Goal: Task Accomplishment & Management: Use online tool/utility

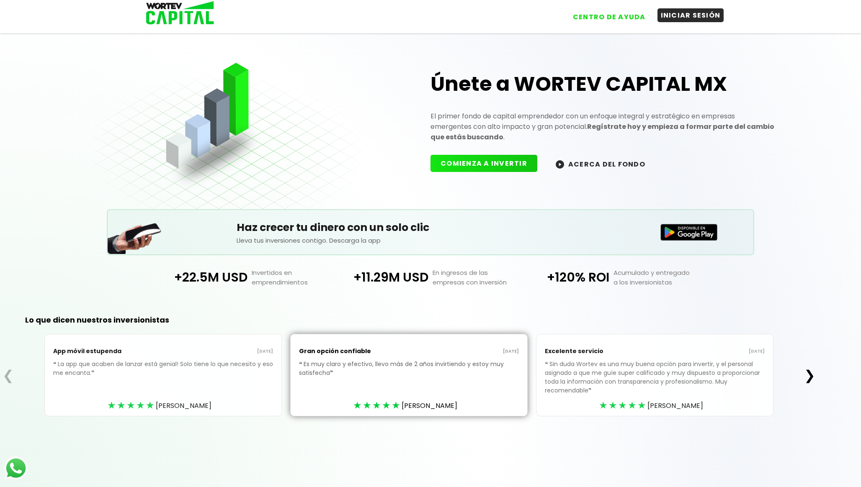
click at [694, 20] on button "INICIAR SESIÓN" at bounding box center [690, 15] width 67 height 14
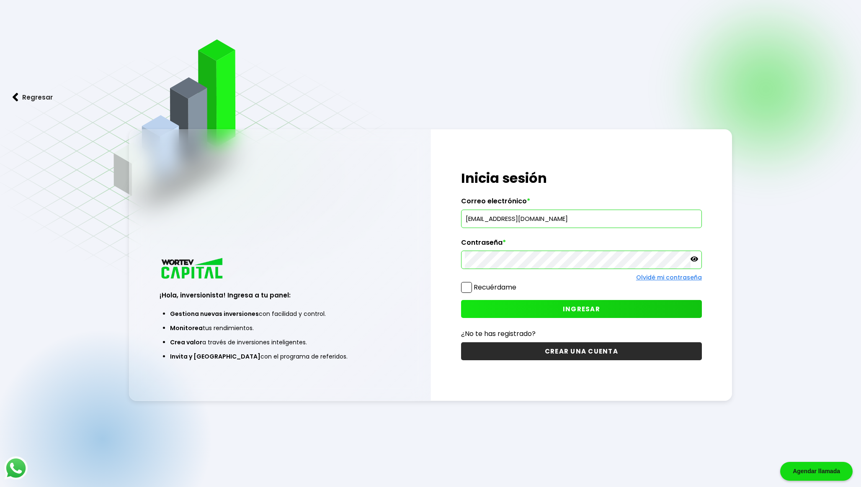
click at [494, 309] on button "INGRESAR" at bounding box center [581, 309] width 241 height 18
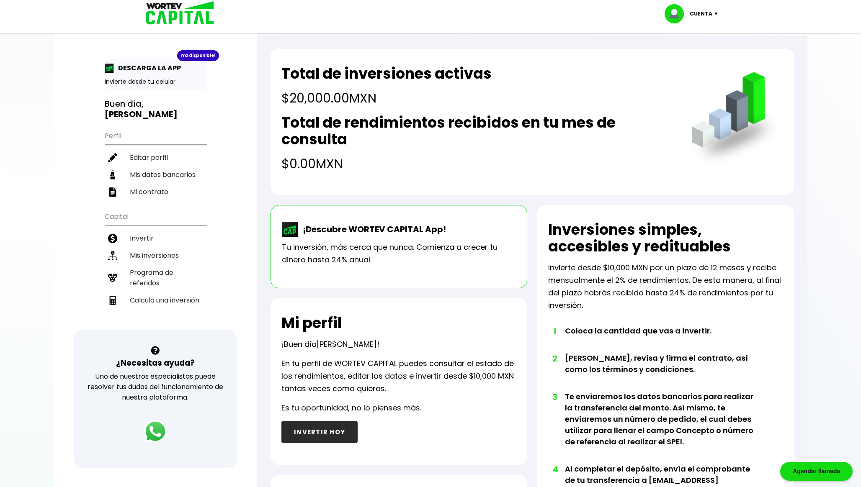
click at [199, 57] on div "¡Ya disponible!" at bounding box center [198, 55] width 42 height 11
click at [162, 66] on p "DESCARGA LA APP" at bounding box center [147, 68] width 67 height 10
click at [151, 82] on p "Invierte desde tu celular" at bounding box center [156, 81] width 102 height 9
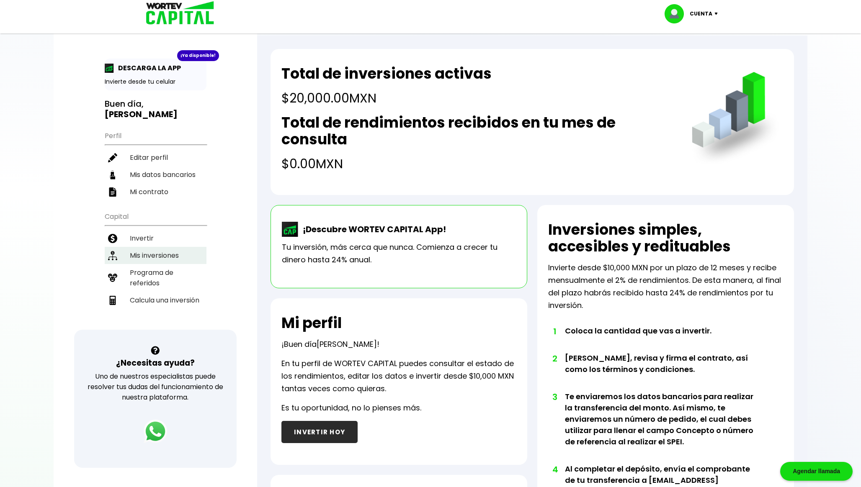
click at [155, 252] on li "Mis inversiones" at bounding box center [156, 255] width 102 height 17
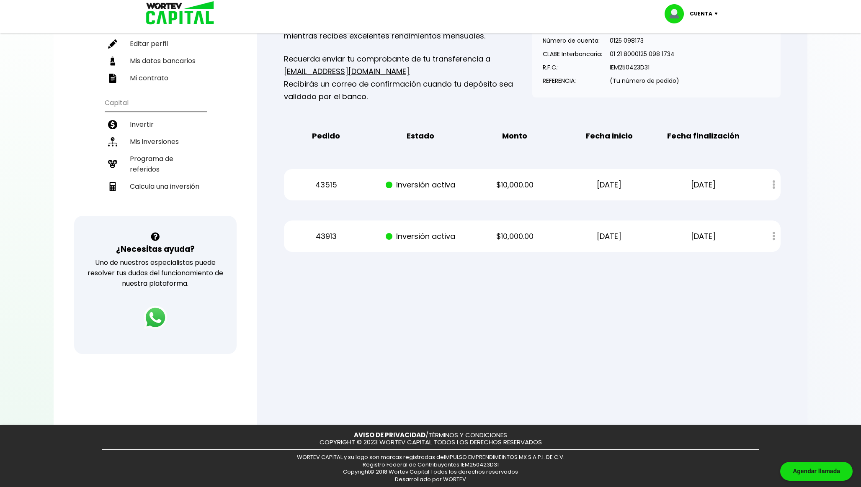
scroll to position [106, 0]
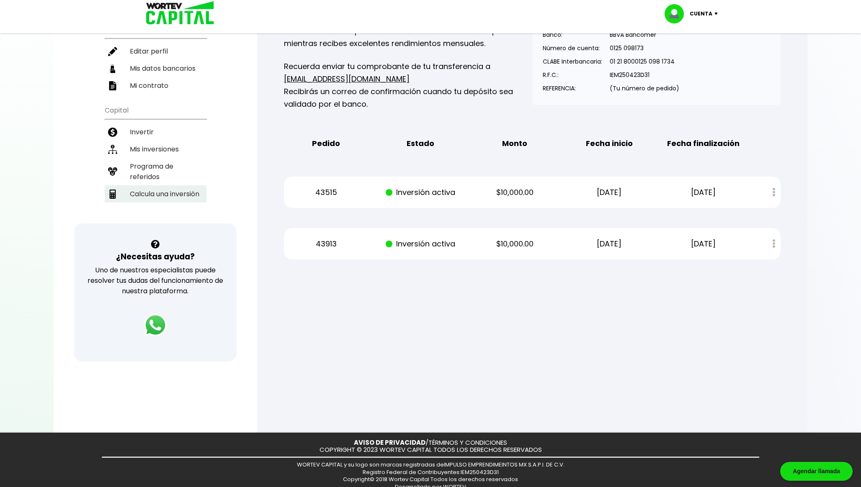
click at [161, 193] on li "Calcula una inversión" at bounding box center [156, 193] width 102 height 17
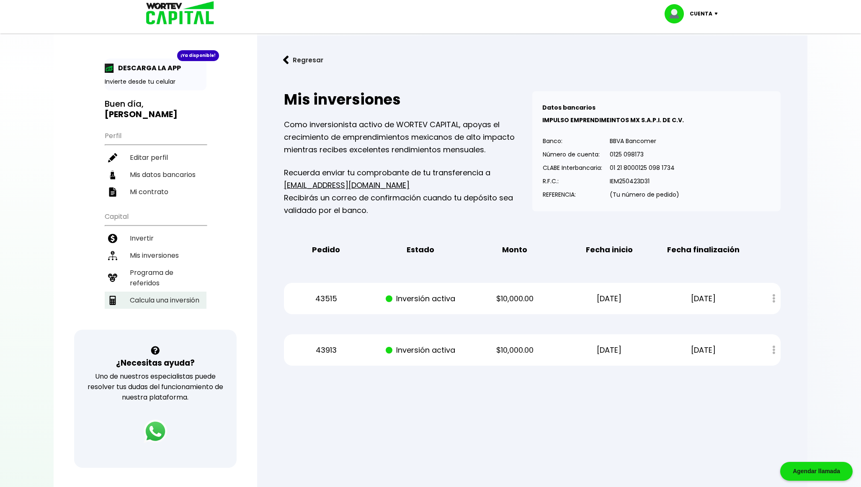
select select "1"
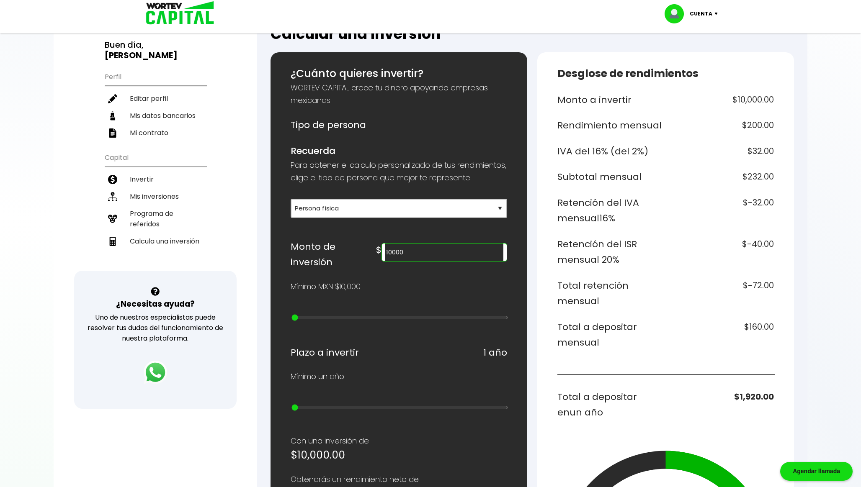
scroll to position [68, 0]
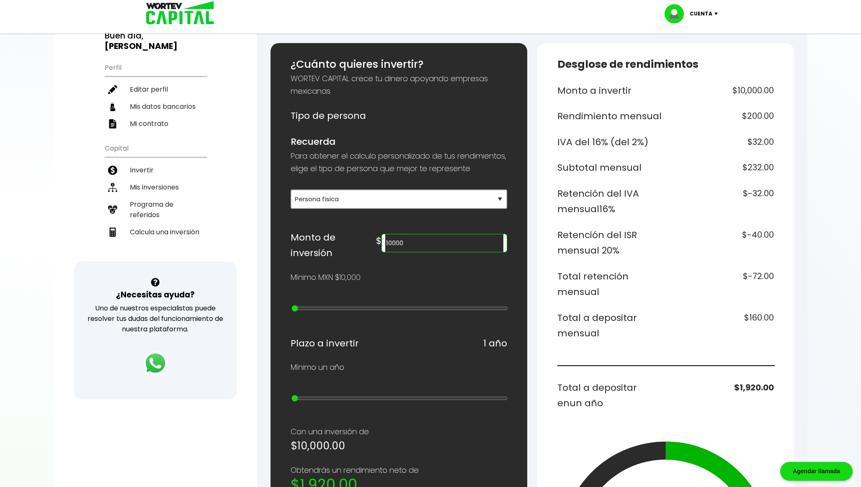
drag, startPoint x: 476, startPoint y: 257, endPoint x: 364, endPoint y: 258, distance: 111.8
click at [364, 257] on div "Monto de inversión $ 10000" at bounding box center [399, 245] width 216 height 31
click at [456, 252] on input "10000" at bounding box center [444, 243] width 118 height 18
type input "100000"
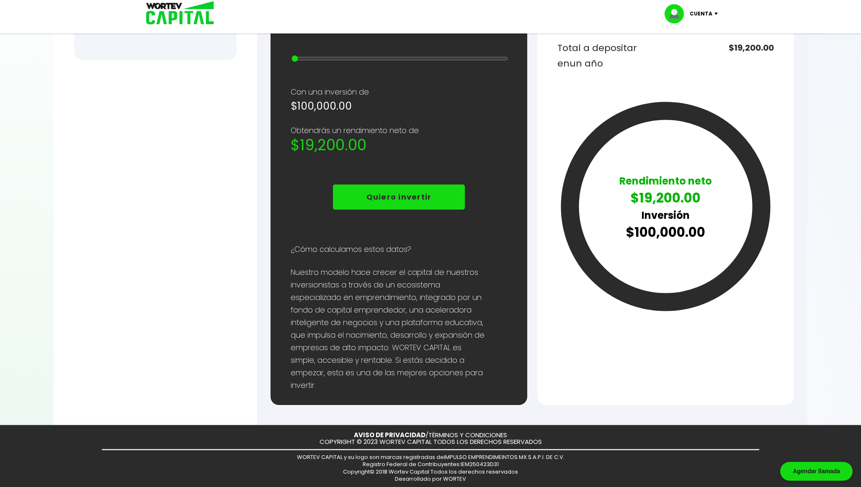
scroll to position [0, 0]
